Goal: Find specific page/section: Find specific page/section

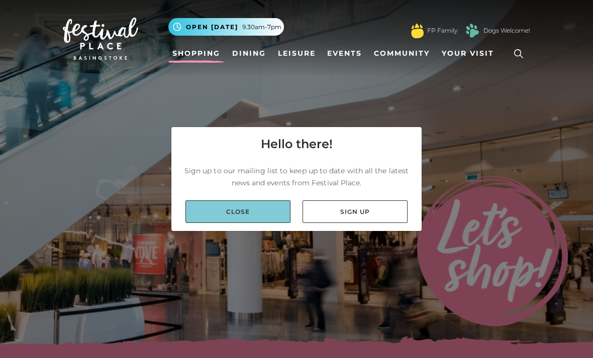
click at [274, 223] on link "Close" at bounding box center [237, 211] width 105 height 23
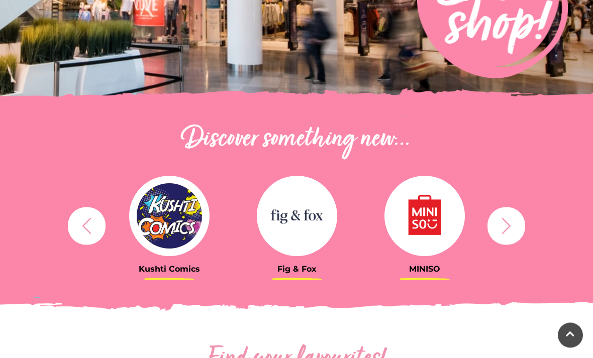
scroll to position [261, 0]
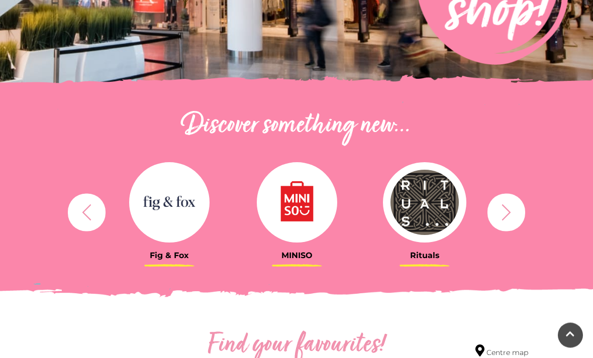
click at [508, 203] on icon "button" at bounding box center [506, 212] width 19 height 19
click at [507, 204] on icon "button" at bounding box center [506, 212] width 19 height 19
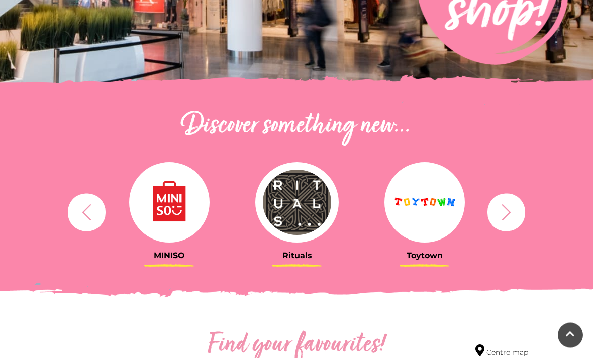
click at [507, 204] on icon "button" at bounding box center [506, 212] width 19 height 19
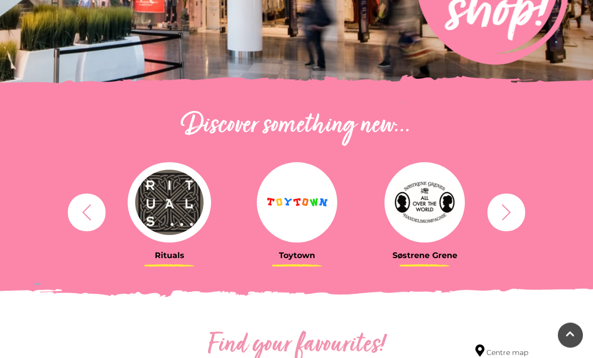
click at [502, 203] on icon "button" at bounding box center [506, 212] width 19 height 19
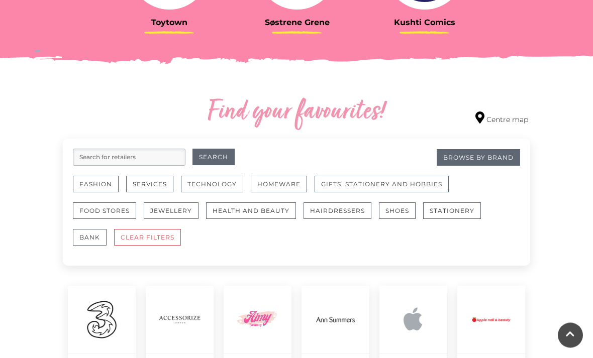
scroll to position [498, 0]
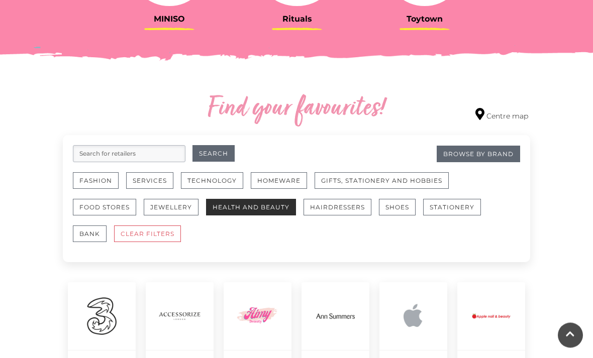
click at [271, 208] on button "Health and Beauty" at bounding box center [251, 207] width 90 height 17
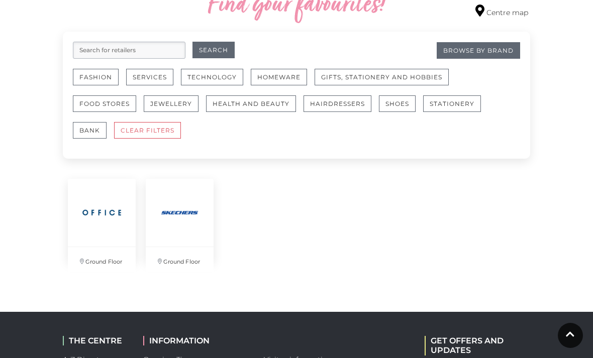
scroll to position [599, 0]
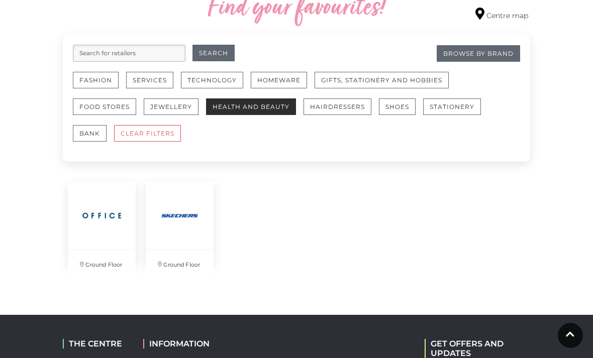
click at [265, 106] on button "Health and Beauty" at bounding box center [251, 106] width 90 height 17
